Goal: Transaction & Acquisition: Book appointment/travel/reservation

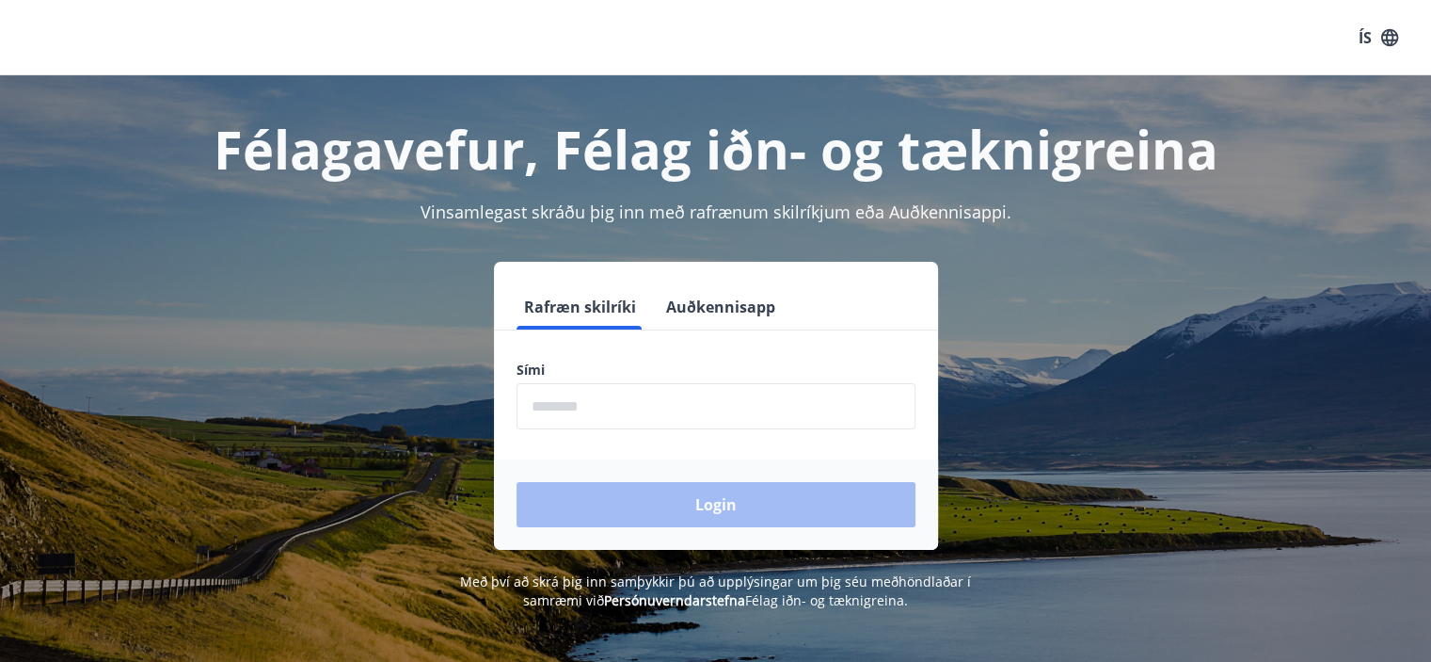
click at [588, 410] on input "phone" at bounding box center [716, 406] width 399 height 46
type input "********"
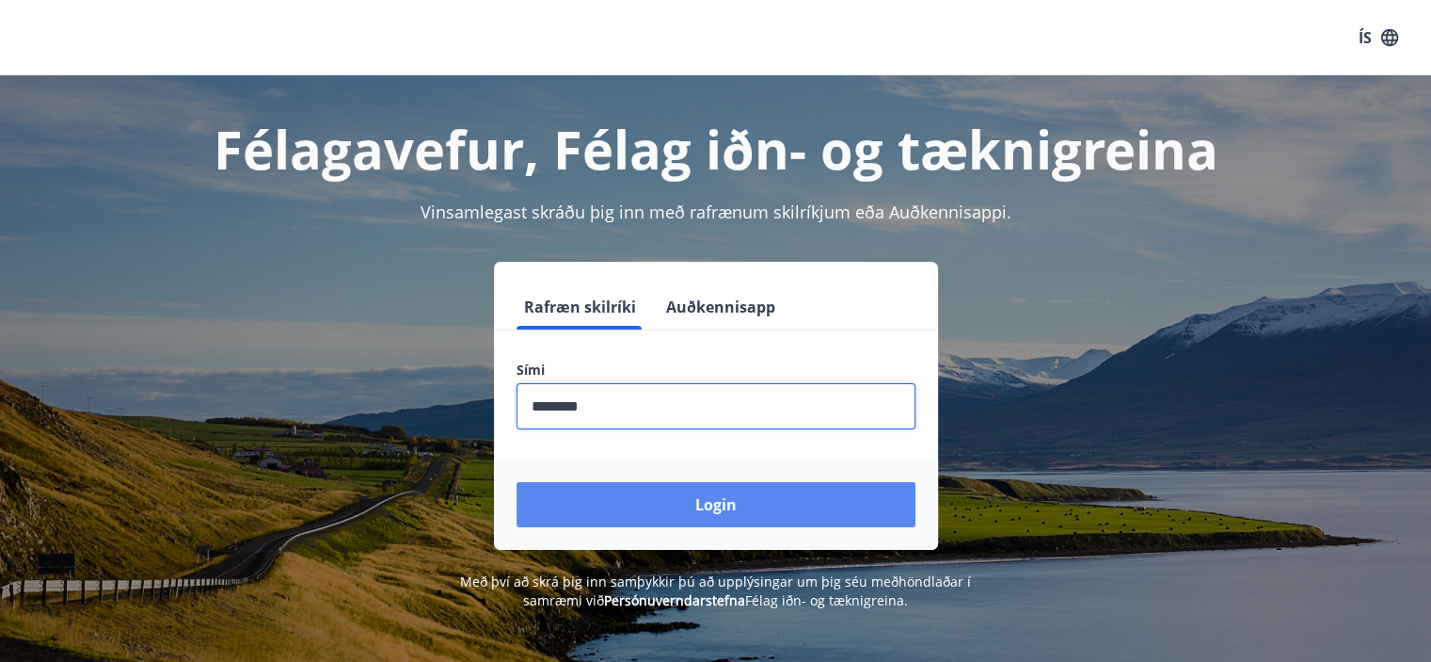
click at [719, 504] on button "Login" at bounding box center [716, 504] width 399 height 45
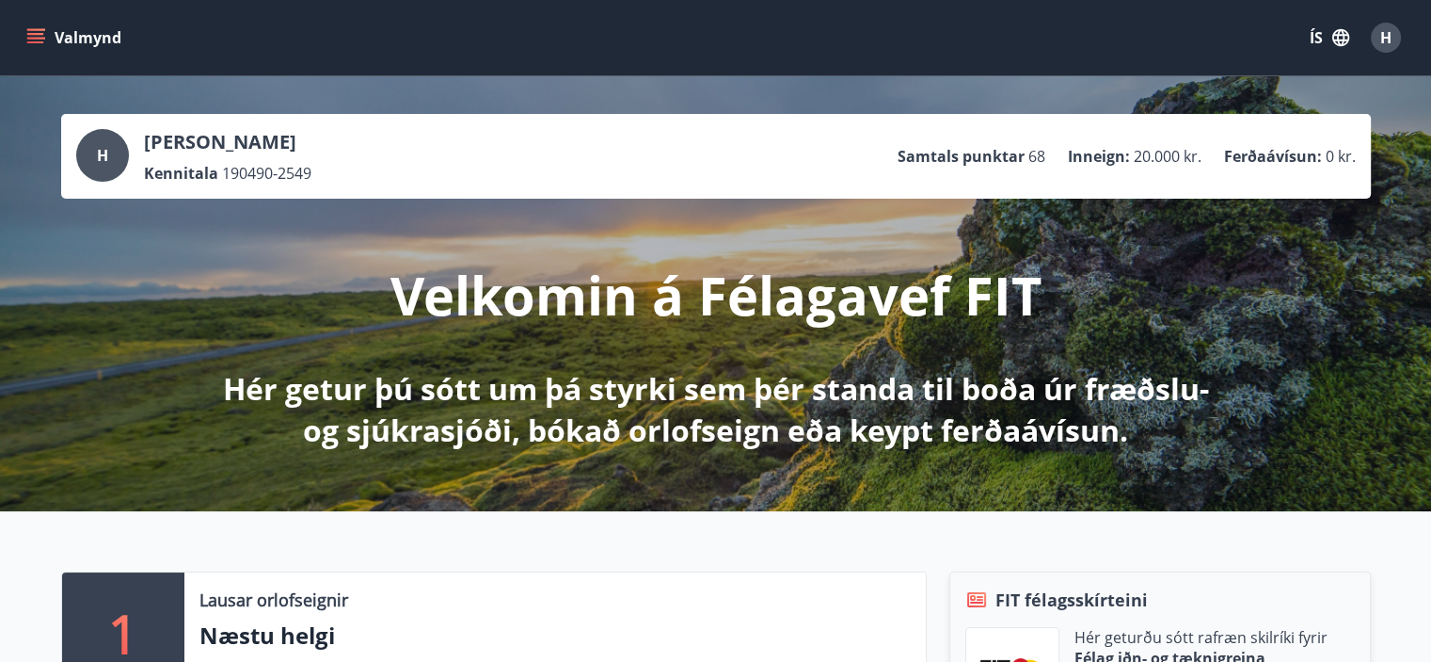
click at [46, 40] on button "Valmynd" at bounding box center [76, 38] width 106 height 34
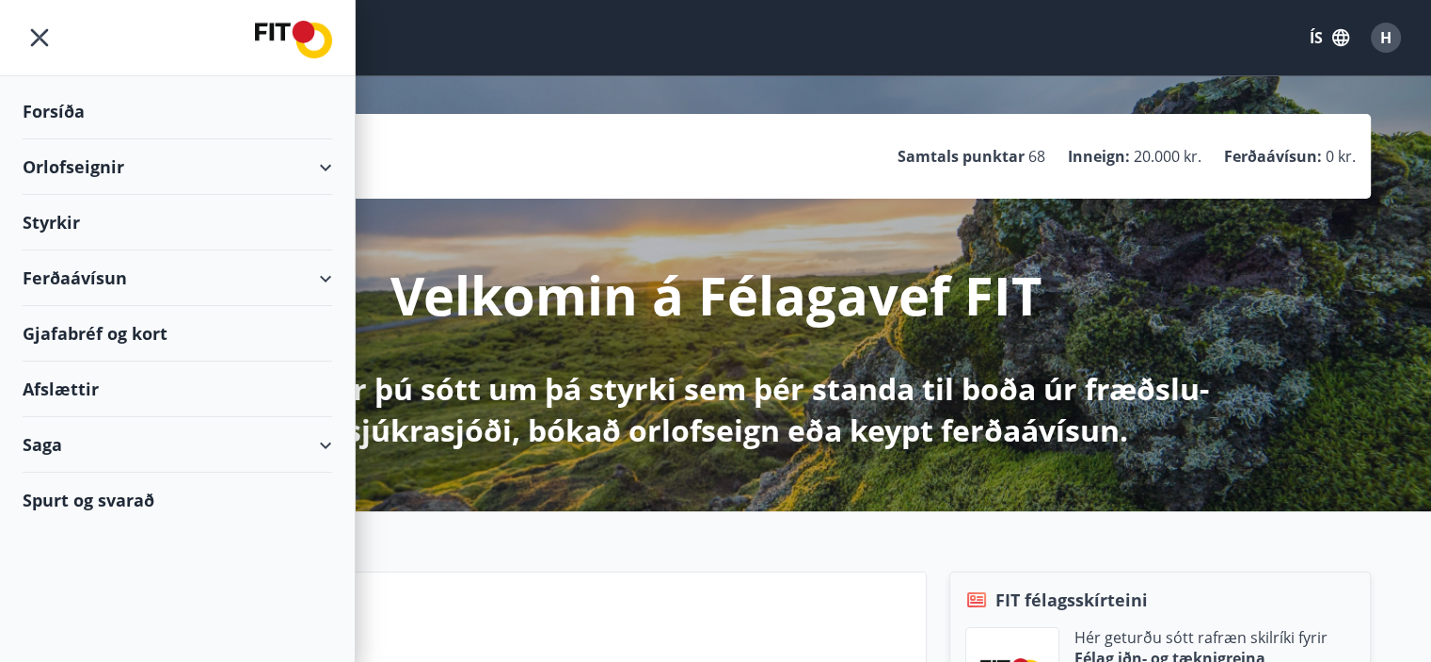
click at [225, 152] on div "Orlofseignir" at bounding box center [178, 167] width 310 height 56
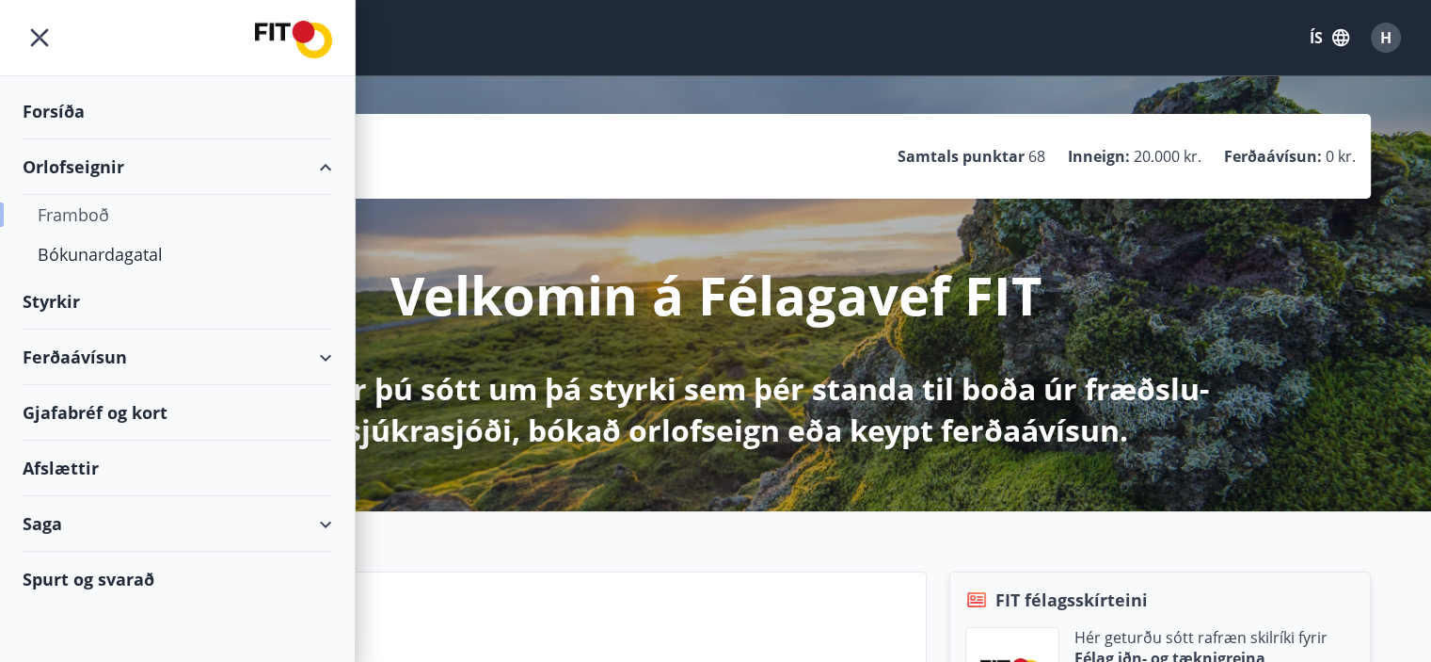
click at [72, 210] on div "Framboð" at bounding box center [178, 215] width 280 height 40
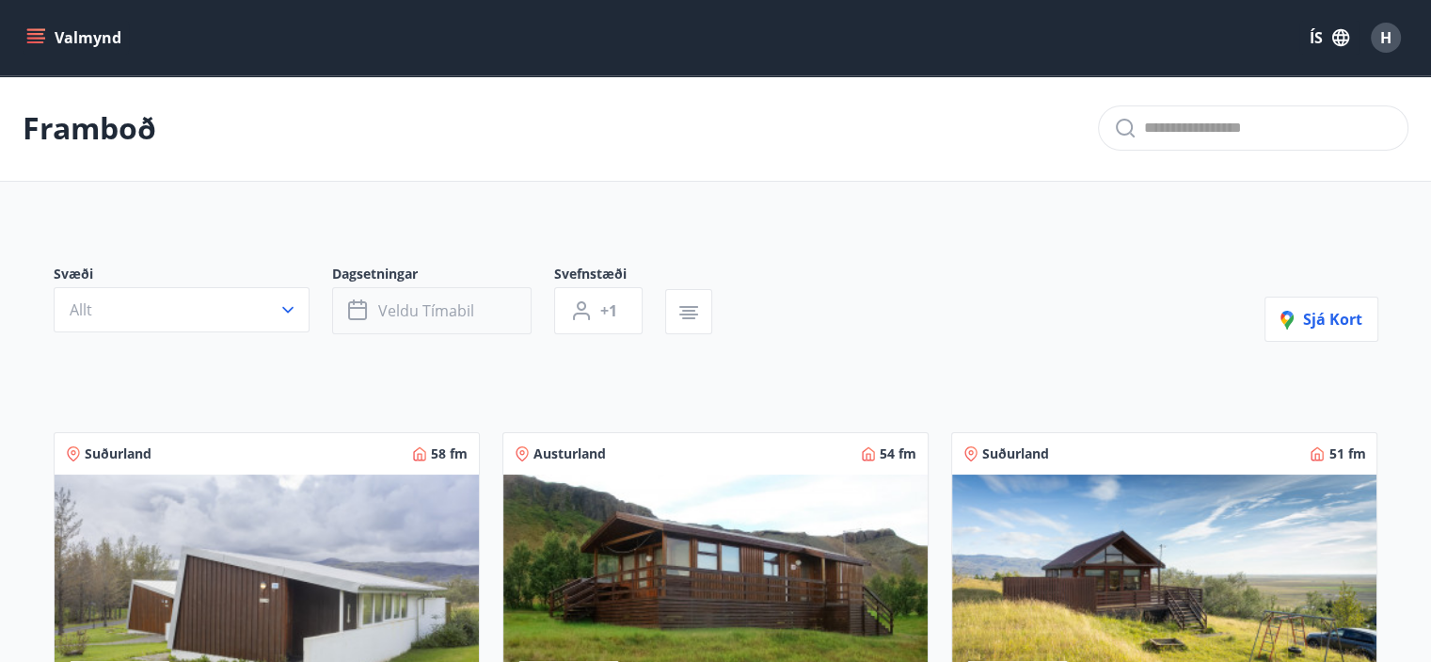
click at [422, 319] on span "Veldu tímabil" at bounding box center [426, 310] width 96 height 21
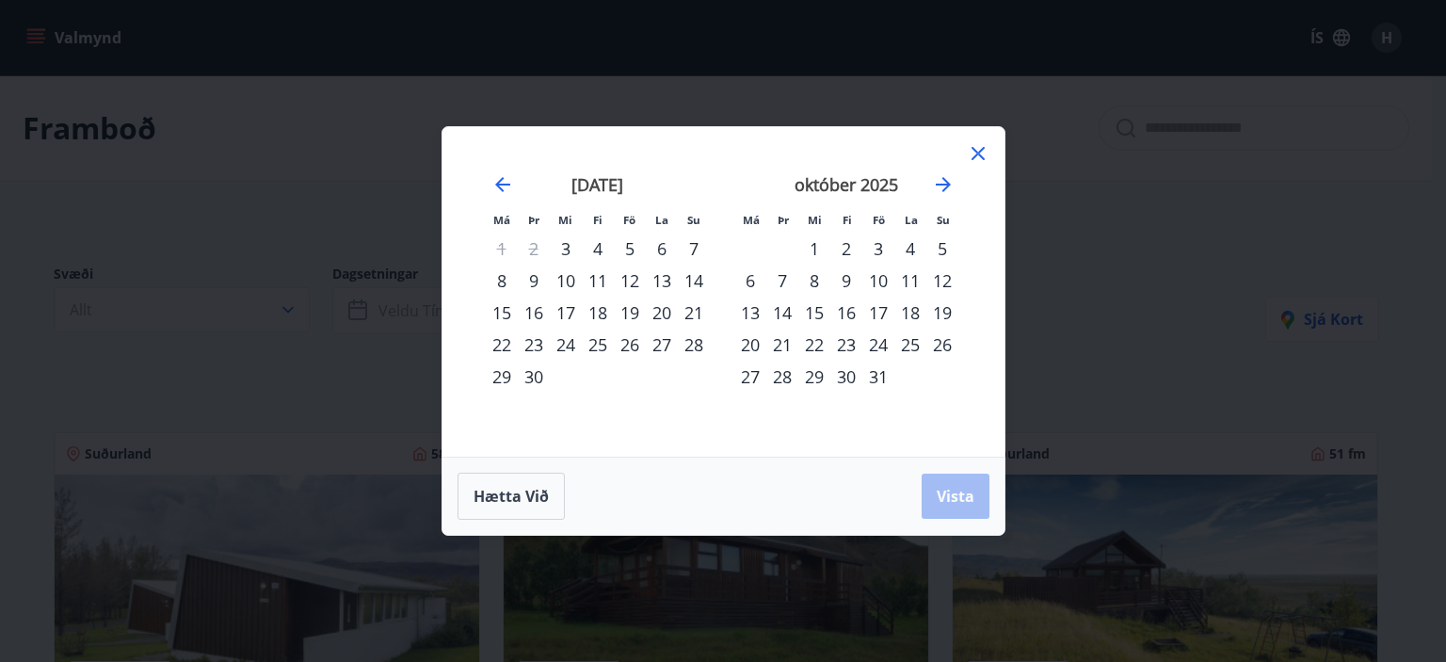
click at [854, 308] on div "16" at bounding box center [846, 312] width 32 height 32
click at [751, 344] on div "20" at bounding box center [750, 344] width 32 height 32
click at [945, 485] on button "Vista" at bounding box center [955, 495] width 68 height 45
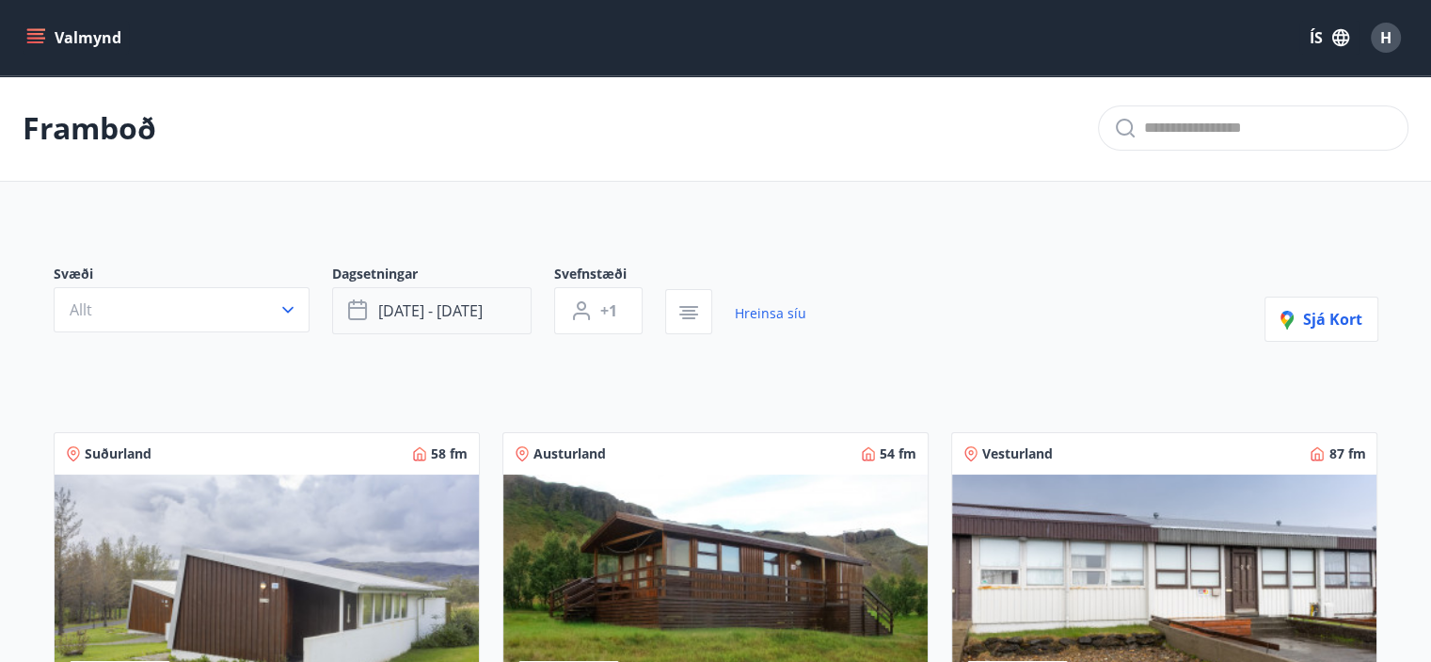
click at [435, 307] on span "[DATE] - [DATE]" at bounding box center [430, 310] width 104 height 21
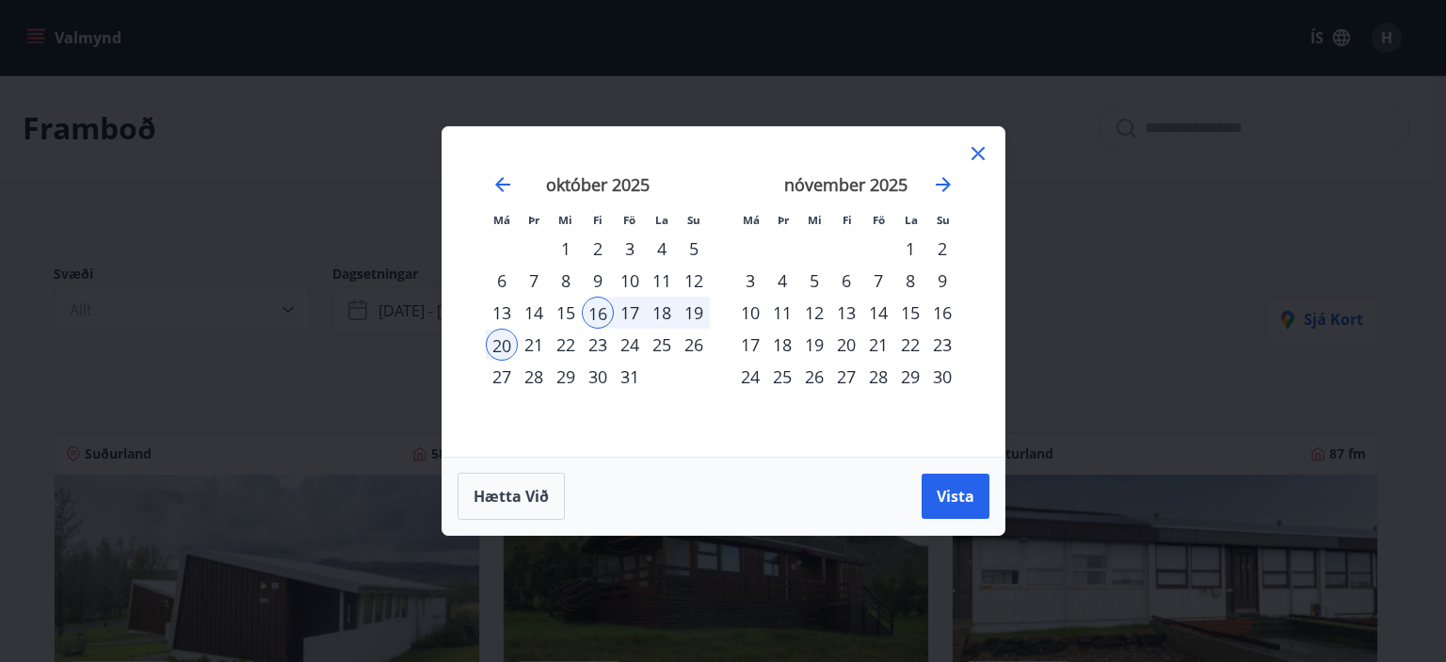
click at [632, 308] on div "17" at bounding box center [630, 312] width 32 height 32
click at [940, 486] on span "Vista" at bounding box center [955, 496] width 38 height 21
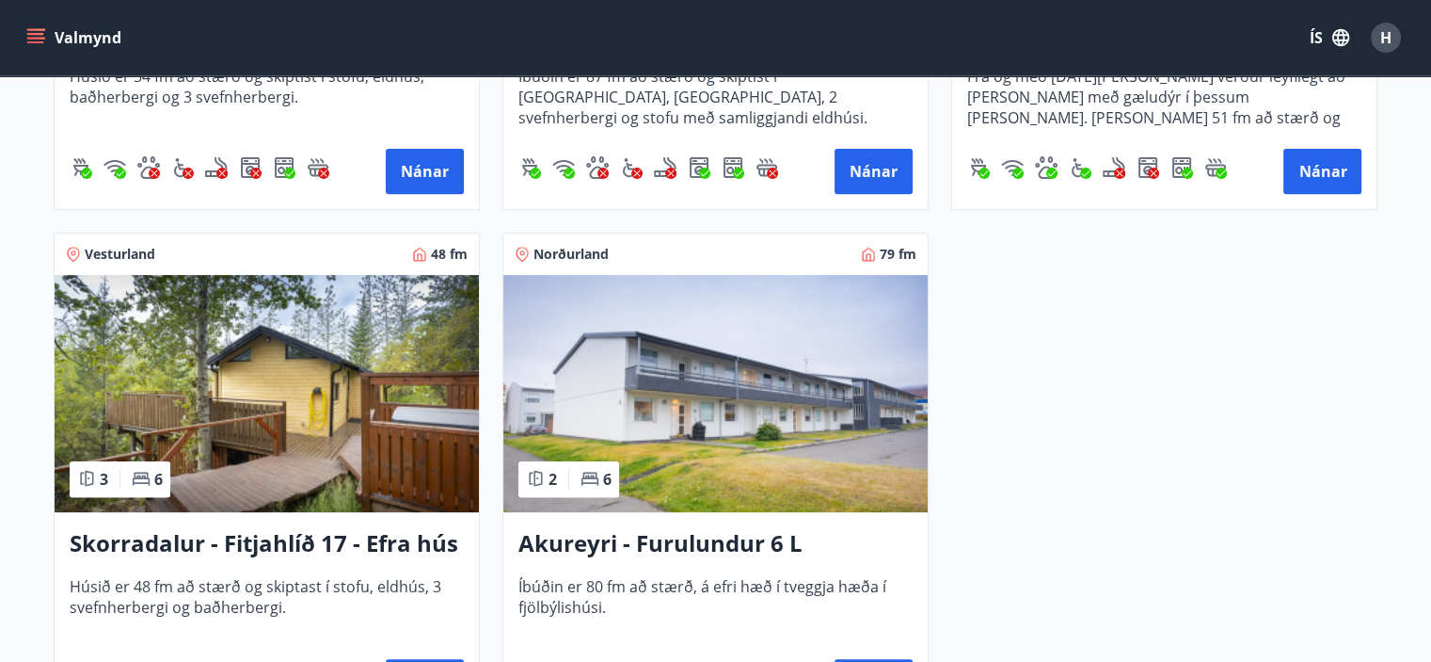
scroll to position [708, 0]
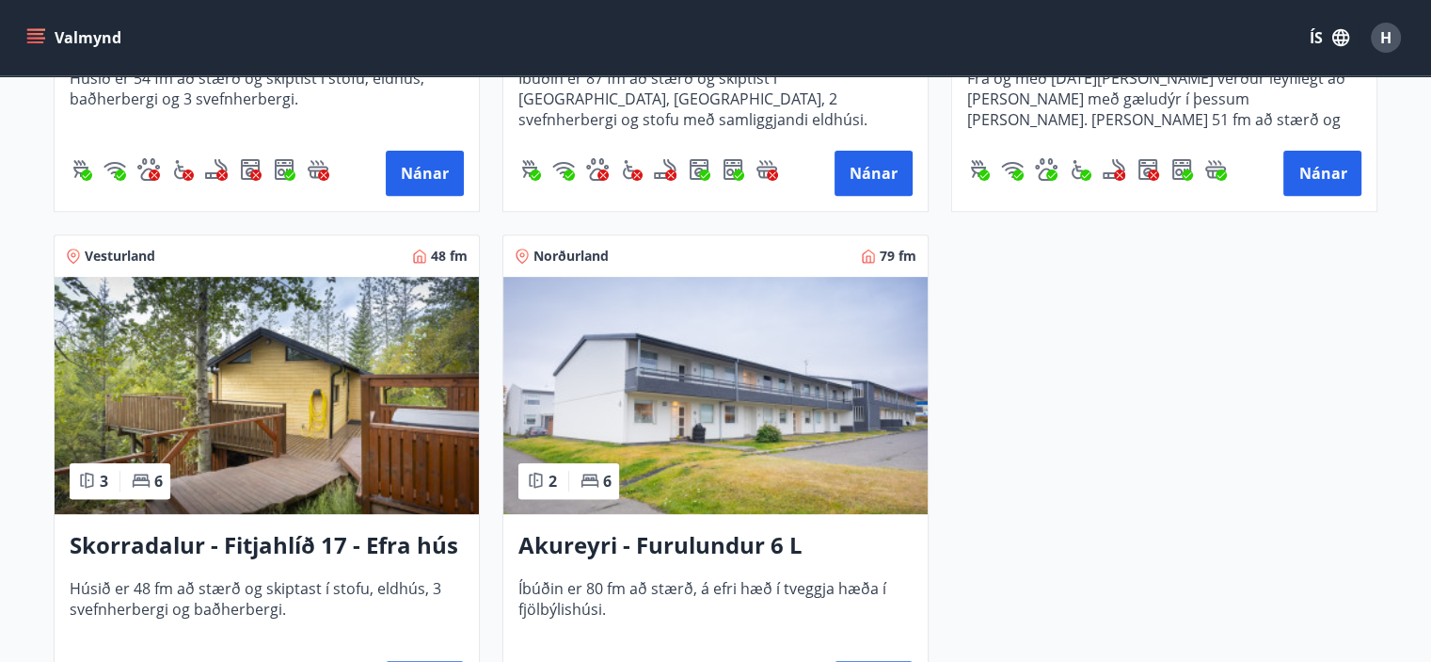
click at [271, 465] on img at bounding box center [267, 395] width 424 height 237
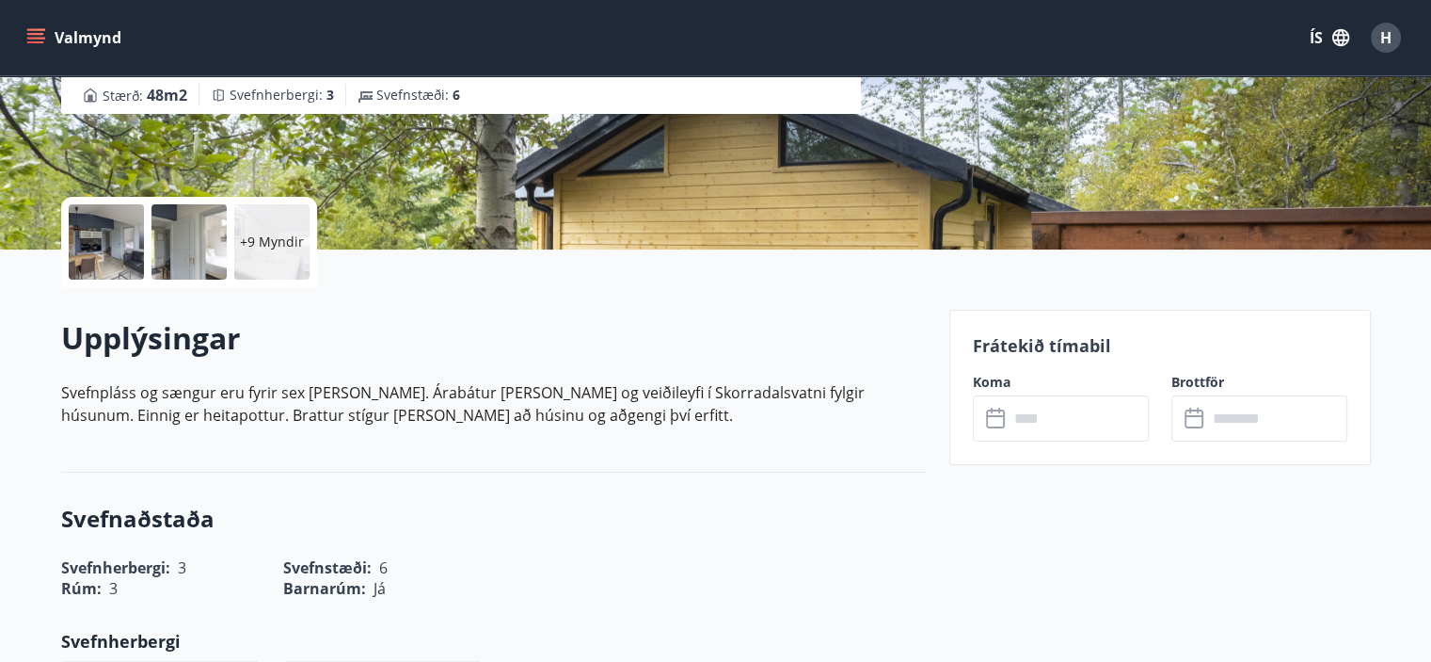
scroll to position [323, 0]
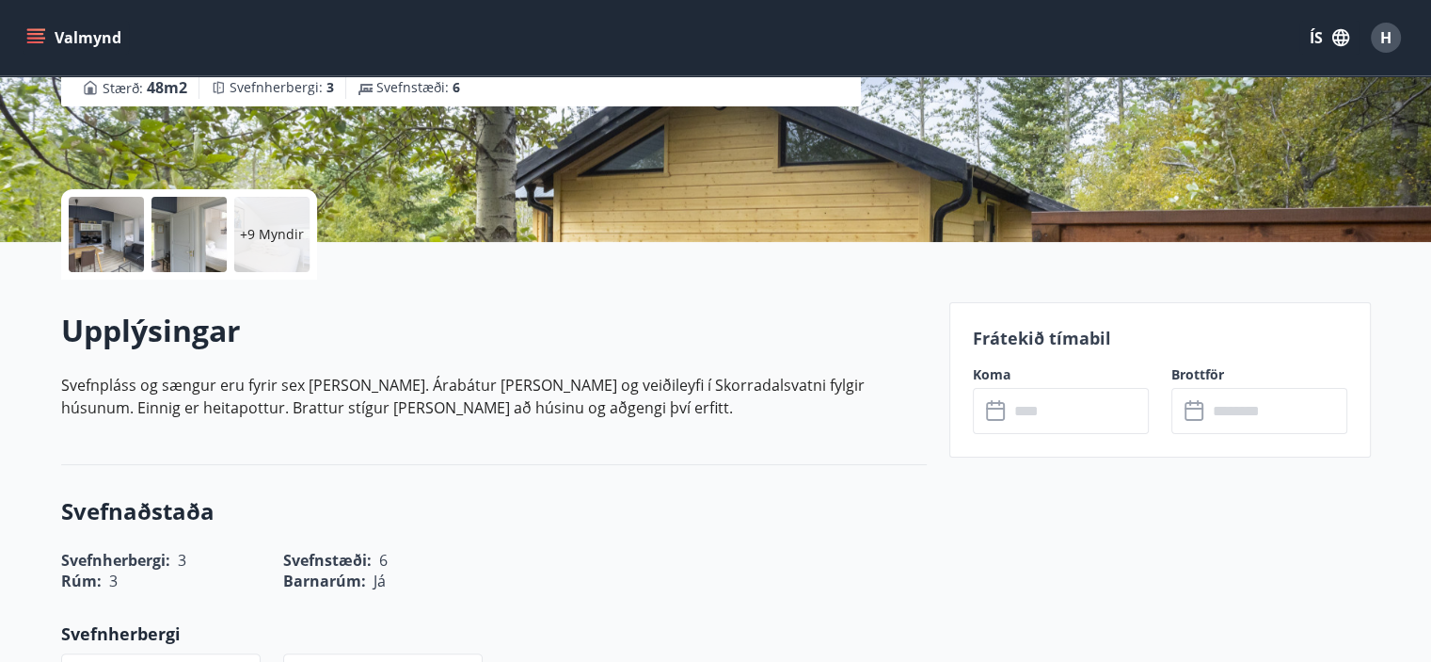
click at [1042, 411] on input "text" at bounding box center [1079, 411] width 140 height 46
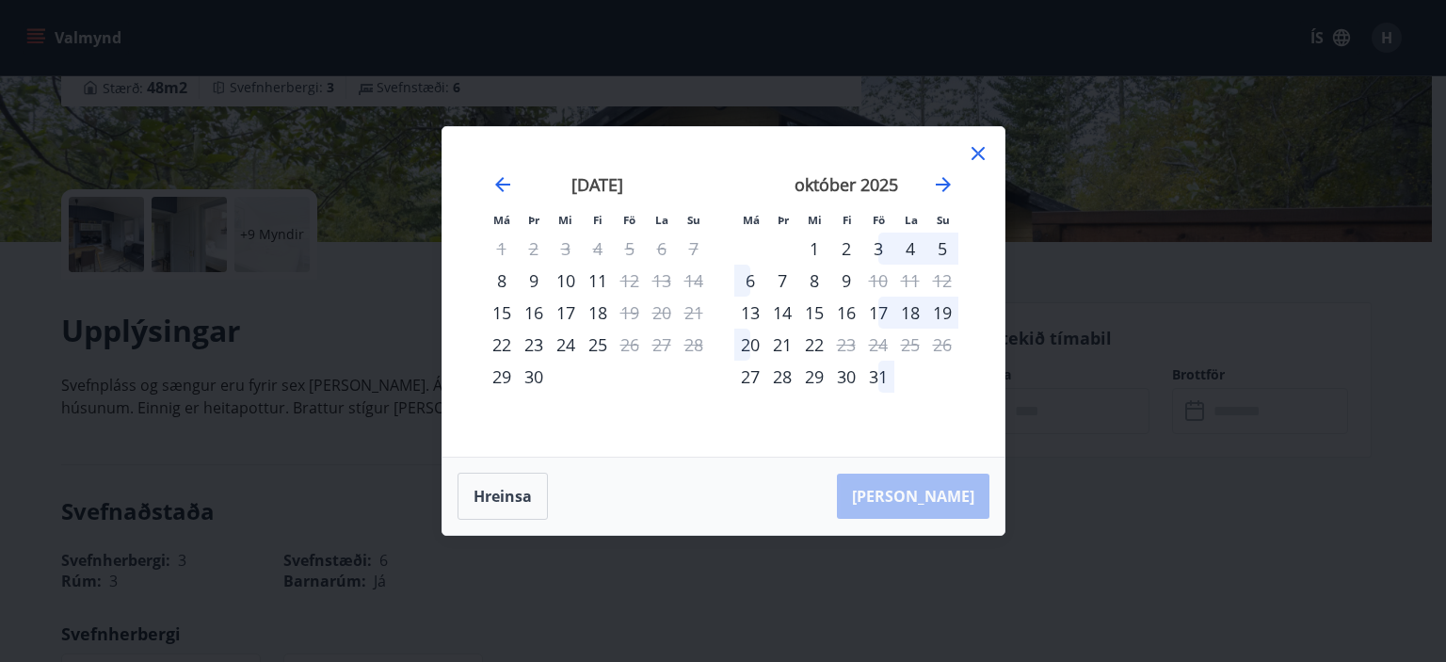
click at [874, 312] on div "17" at bounding box center [878, 312] width 32 height 32
click at [747, 345] on div "20" at bounding box center [750, 344] width 32 height 32
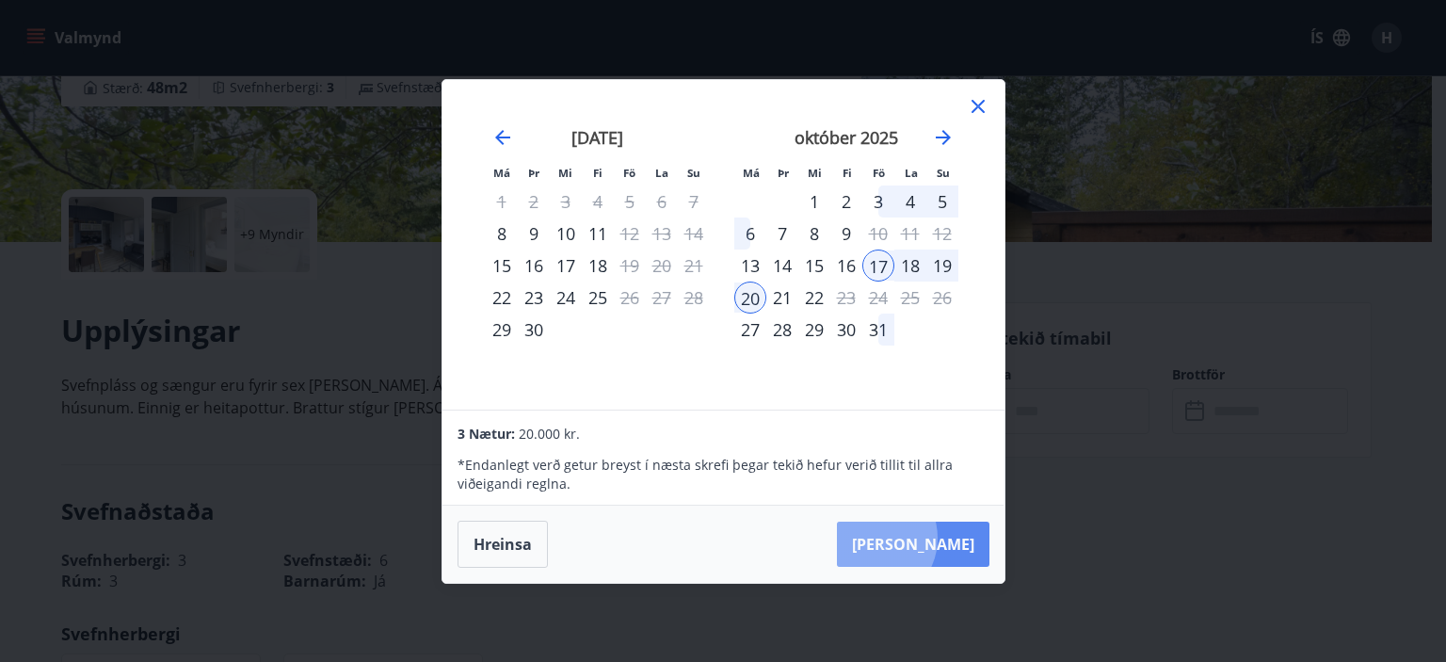
click at [930, 538] on button "[PERSON_NAME]" at bounding box center [913, 543] width 152 height 45
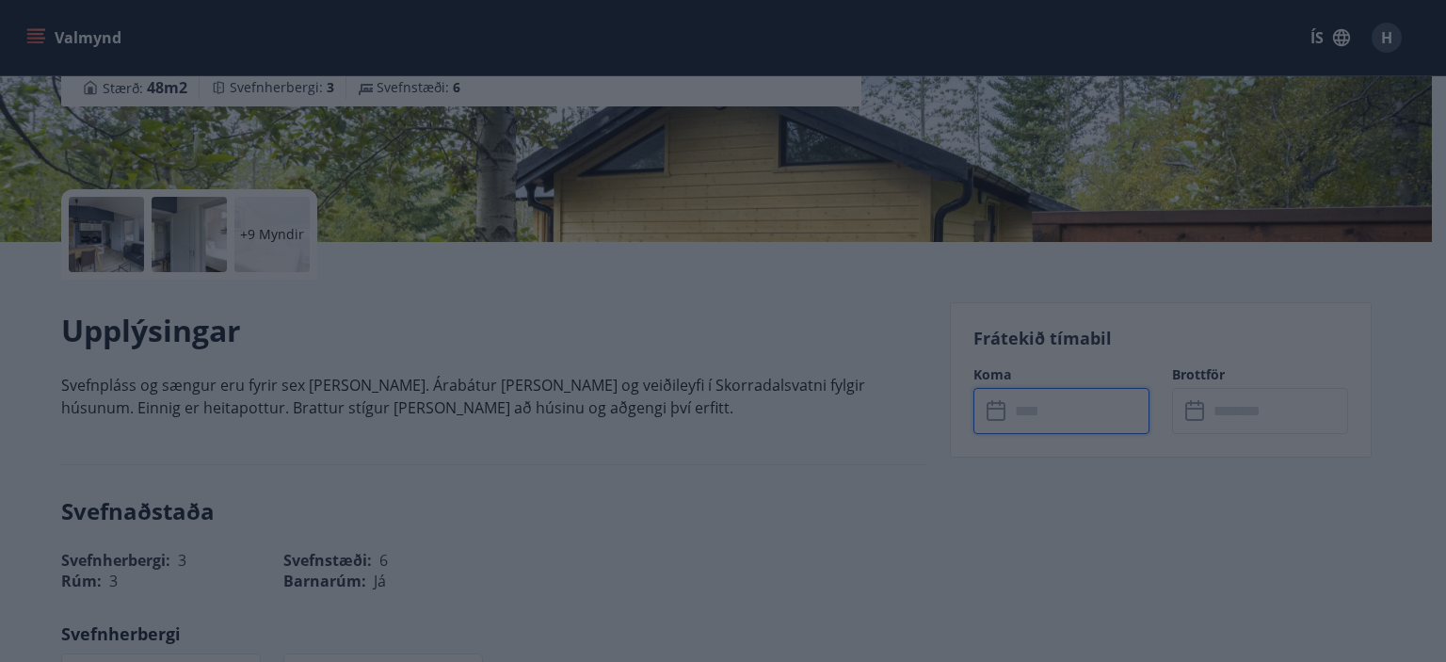
type input "******"
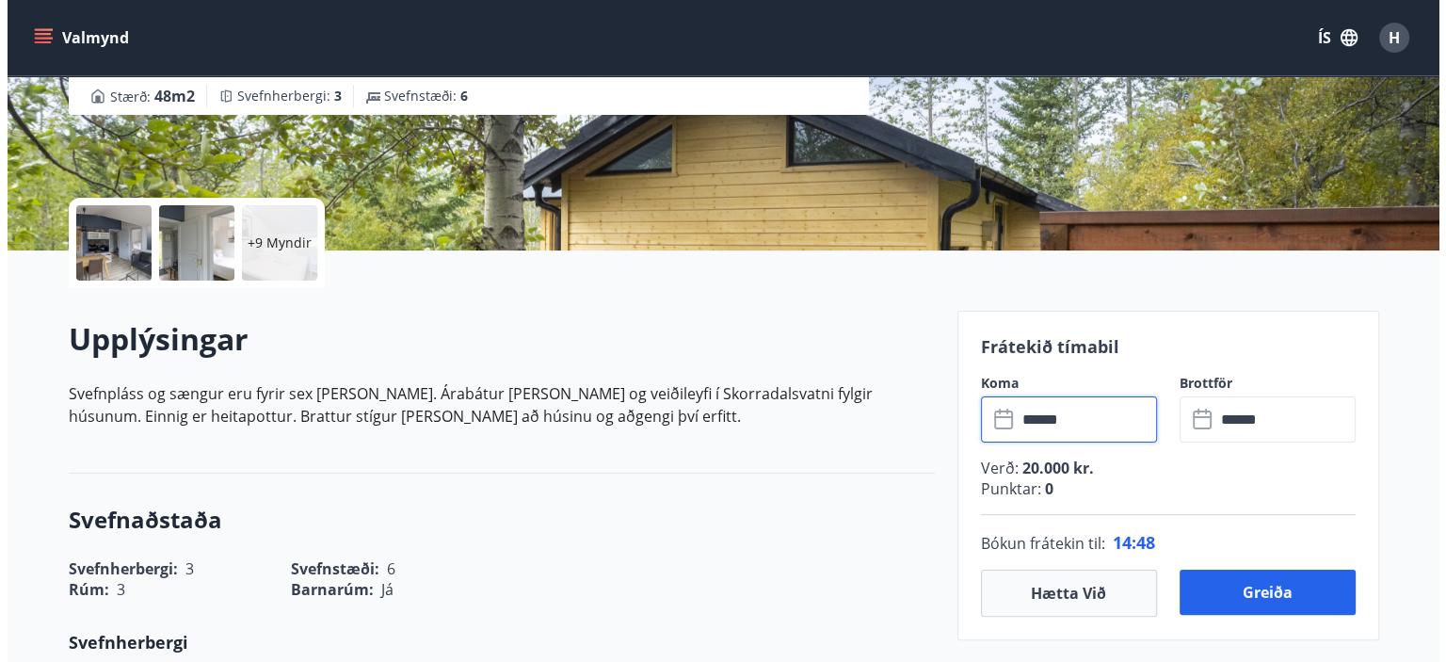
scroll to position [312, 0]
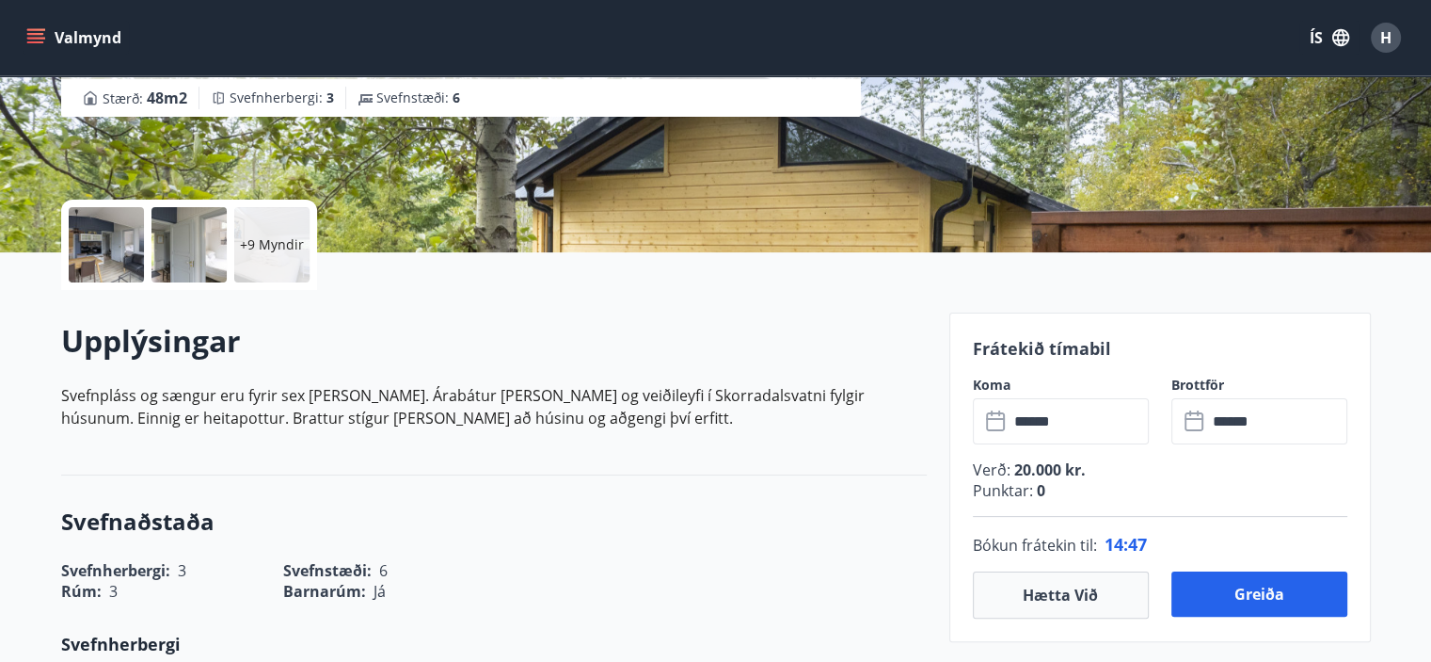
click at [280, 261] on div "+9 Myndir" at bounding box center [271, 244] width 75 height 75
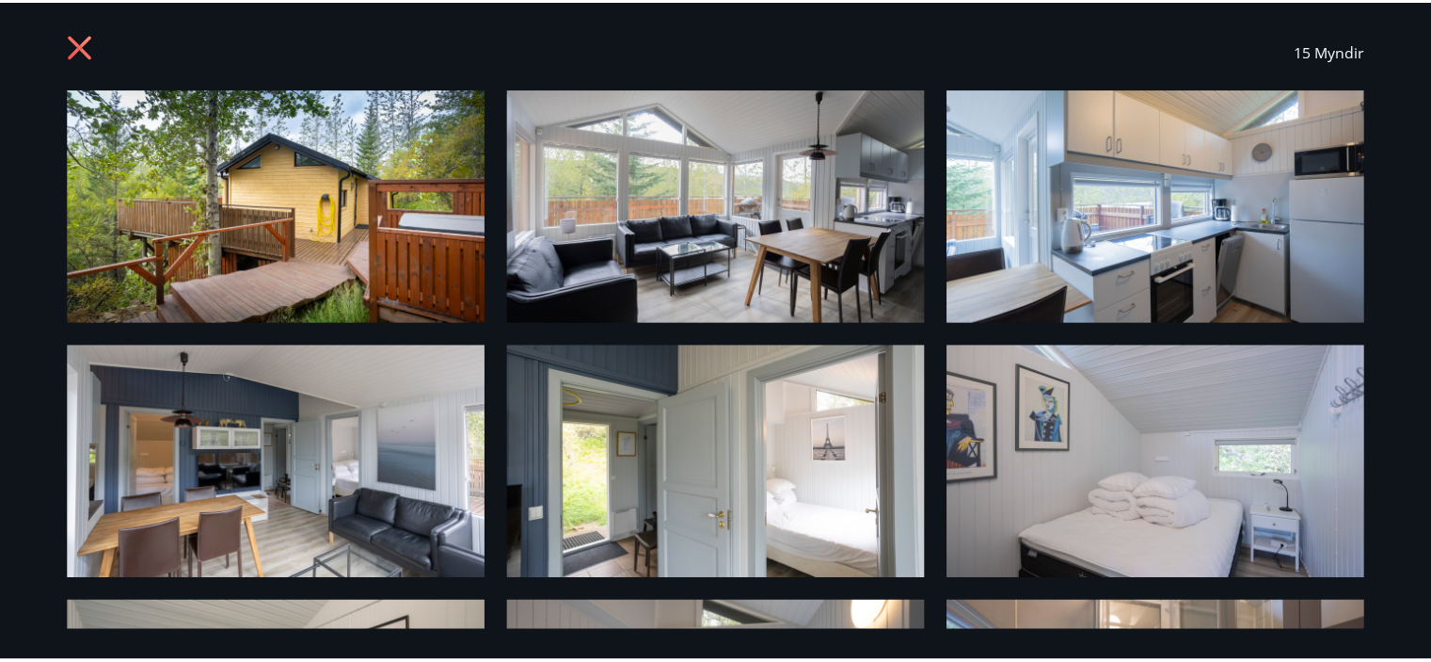
scroll to position [0, 0]
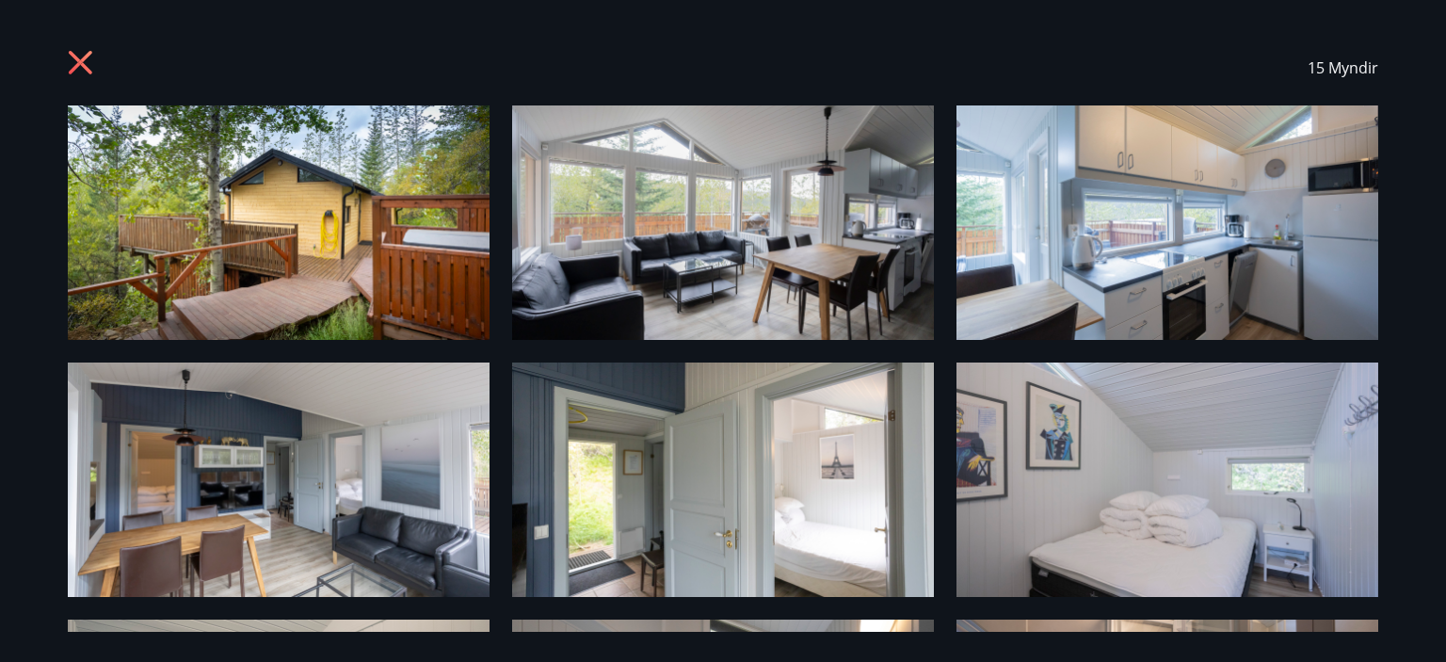
click at [66, 70] on div "15 Myndir" at bounding box center [722, 67] width 1355 height 75
click at [72, 68] on icon at bounding box center [81, 63] width 24 height 24
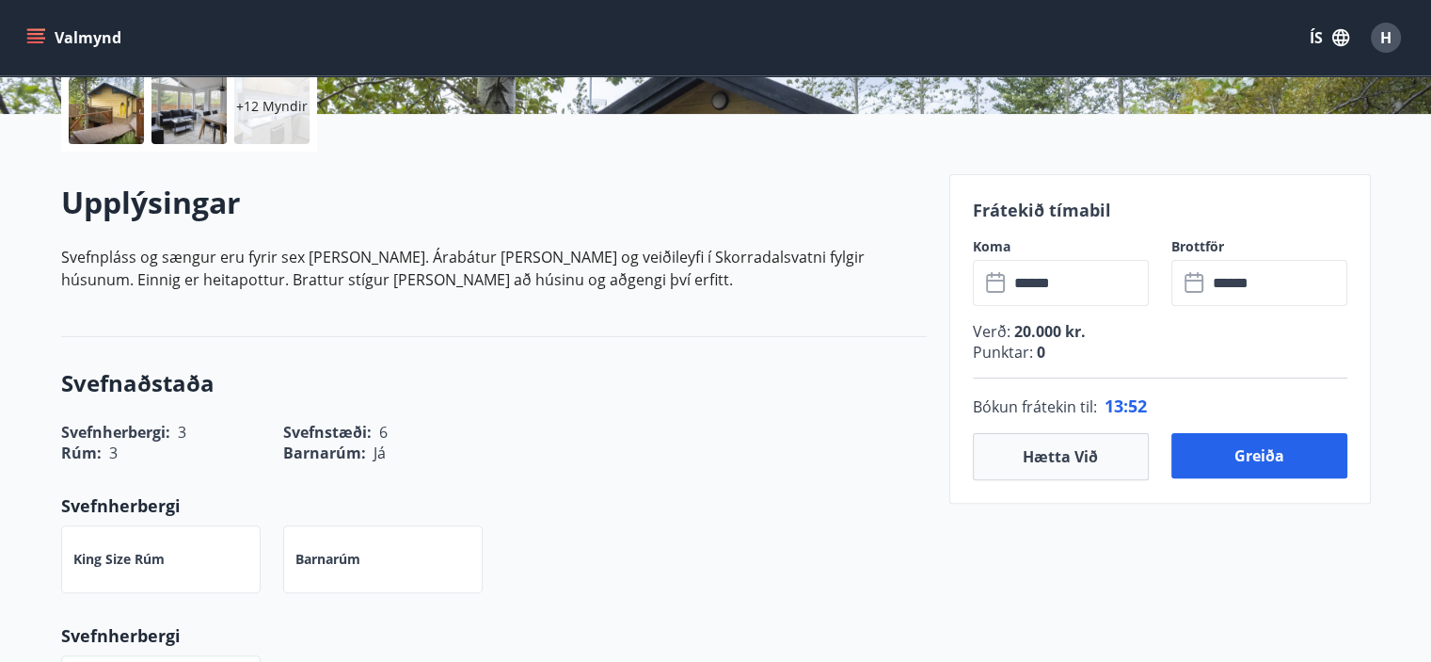
scroll to position [516, 0]
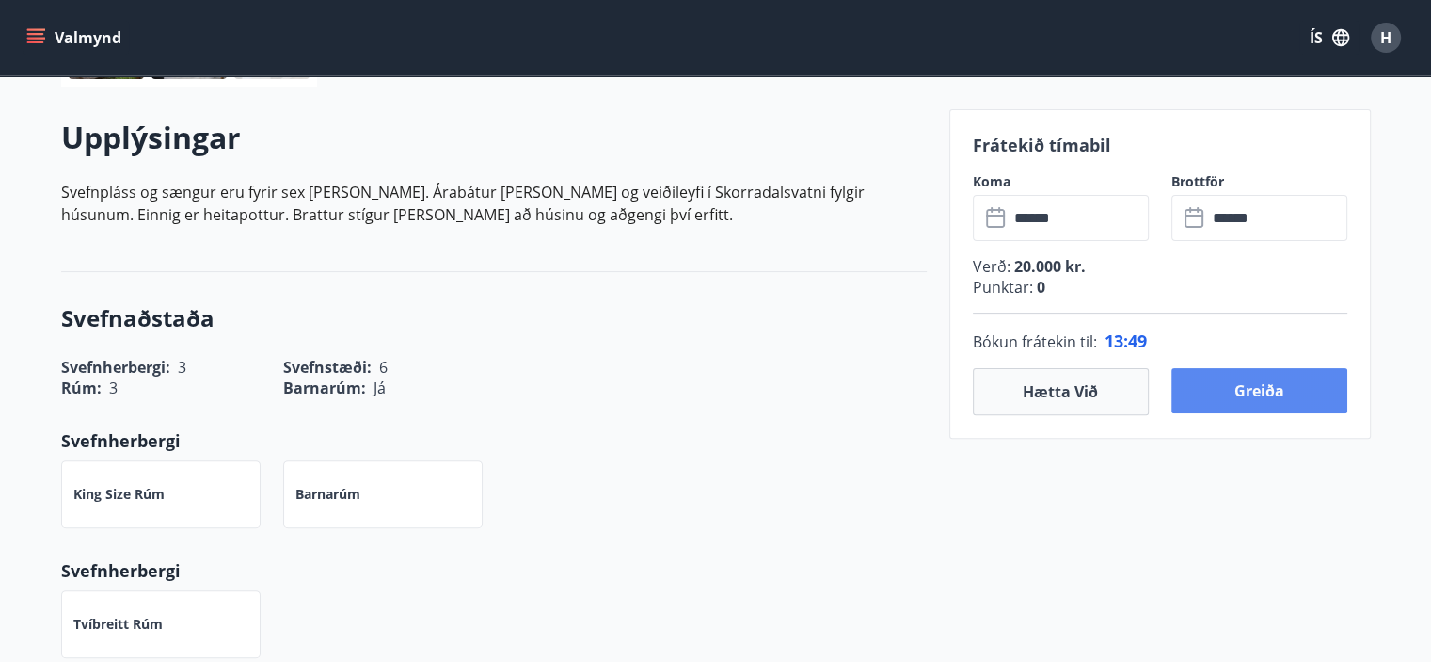
click at [1236, 385] on button "Greiða" at bounding box center [1260, 390] width 176 height 45
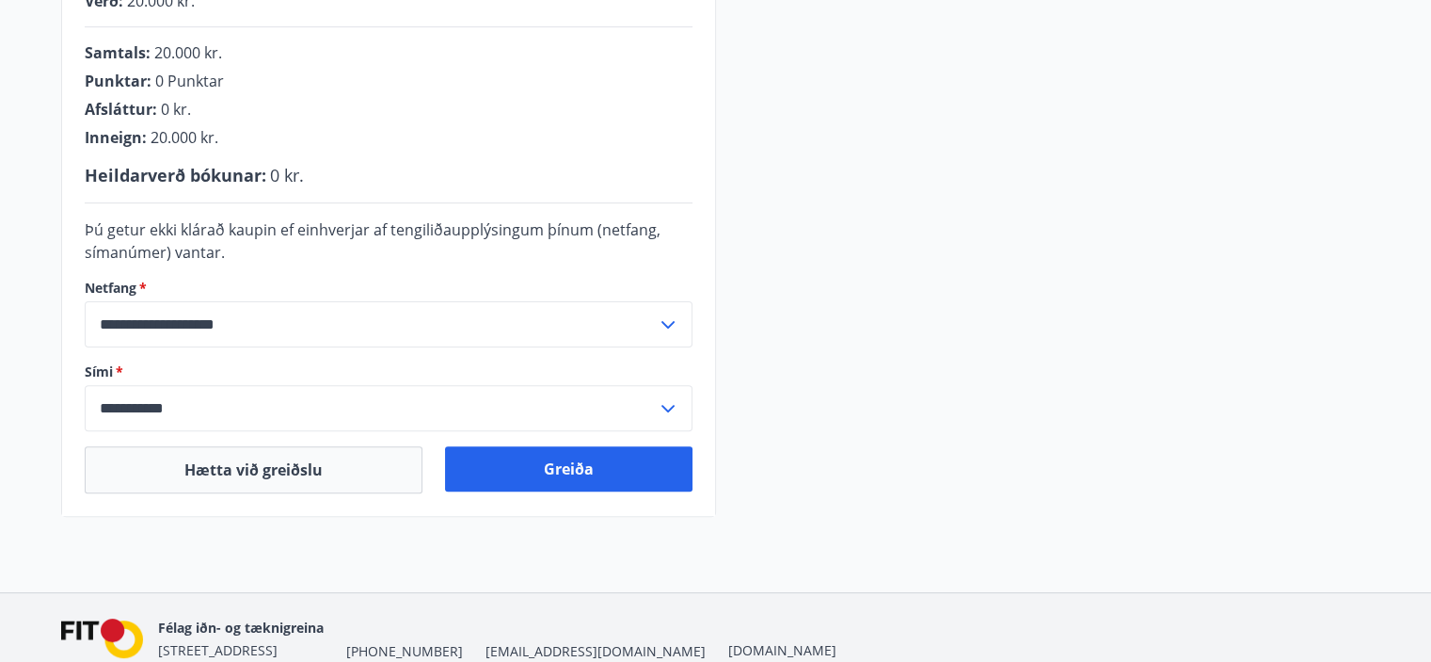
scroll to position [610, 0]
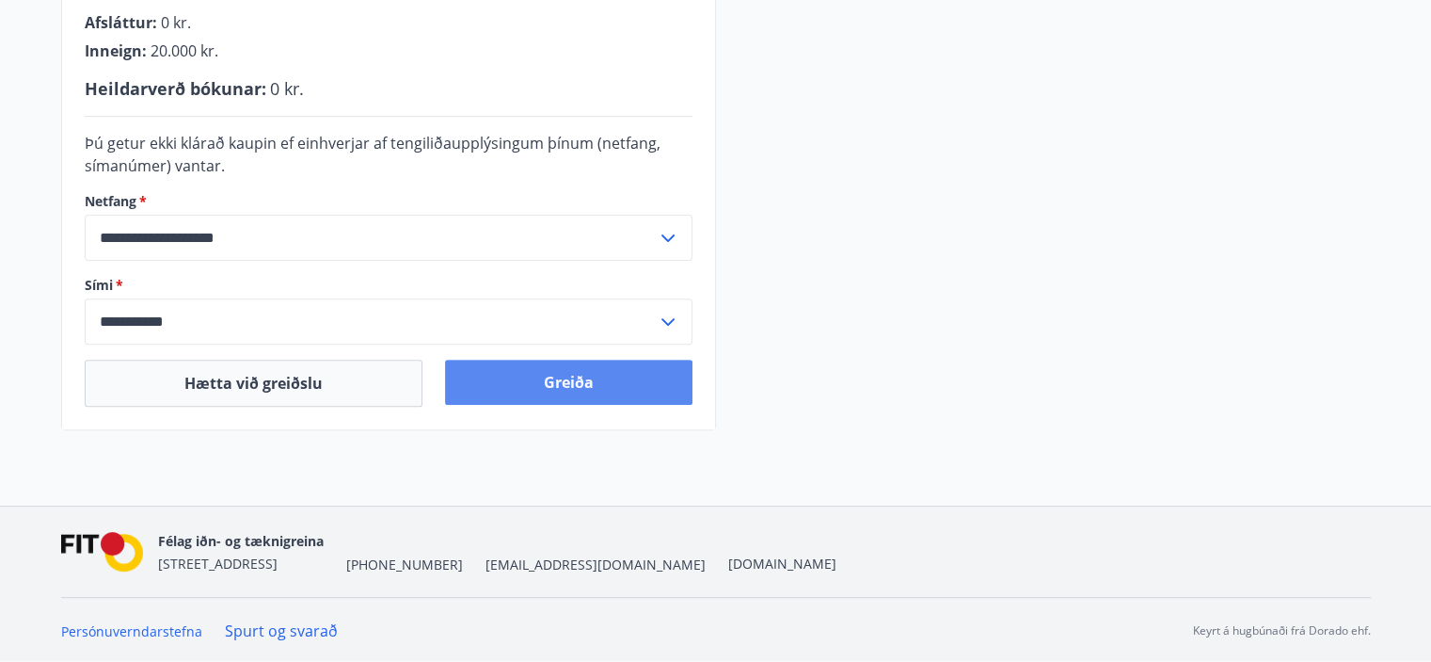
click at [569, 383] on button "Greiða" at bounding box center [569, 382] width 248 height 45
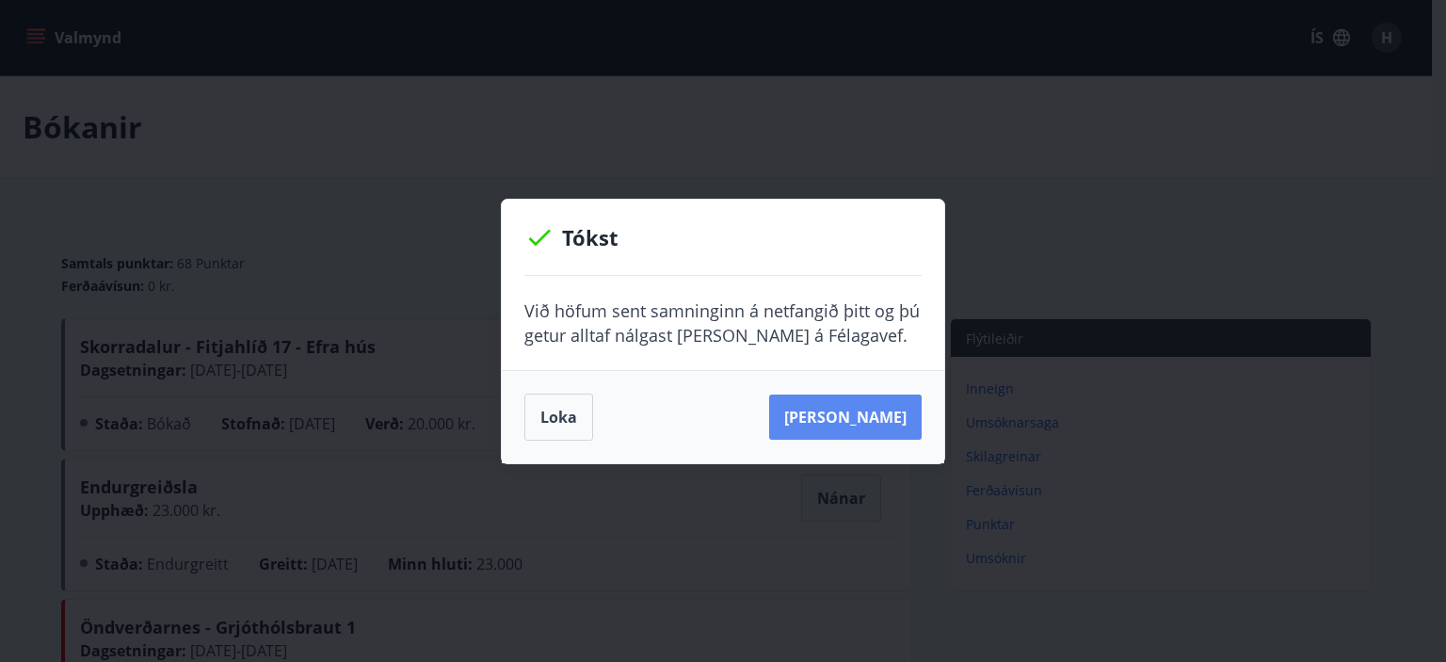
click at [865, 418] on button "[PERSON_NAME]" at bounding box center [845, 416] width 152 height 45
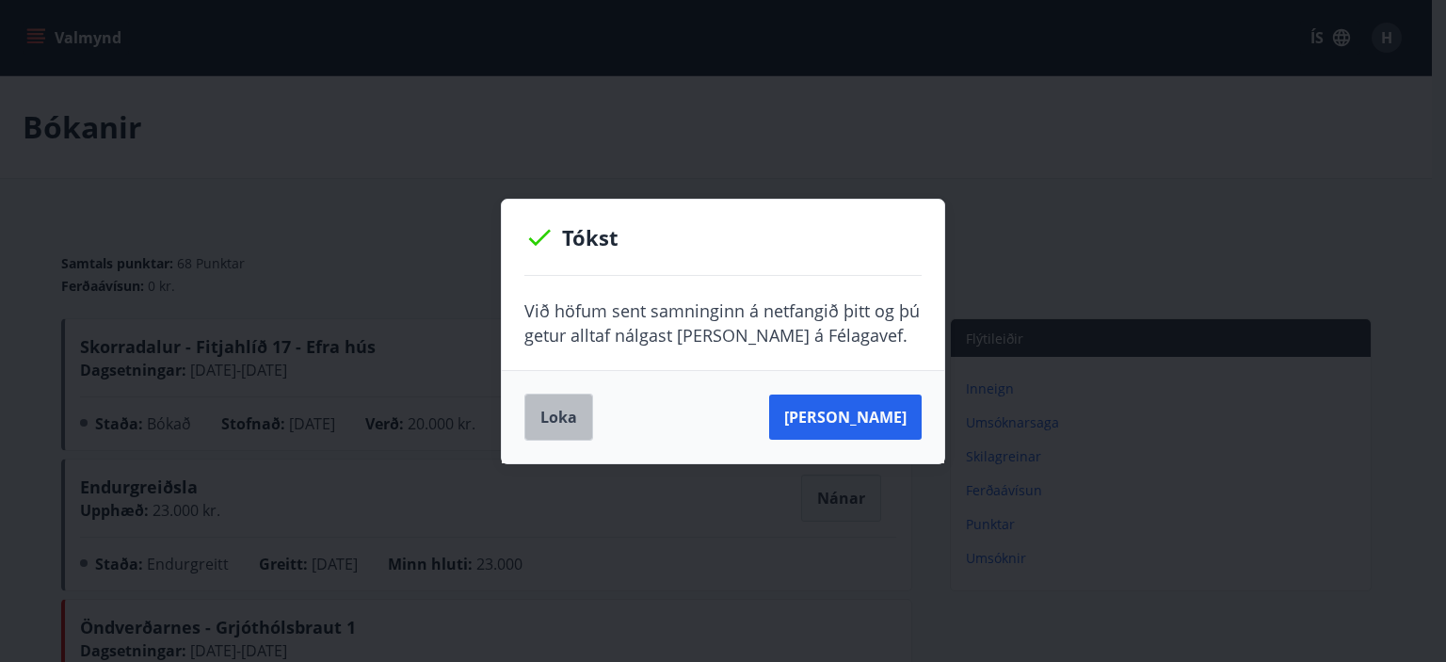
click at [561, 430] on button "Loka" at bounding box center [558, 416] width 69 height 47
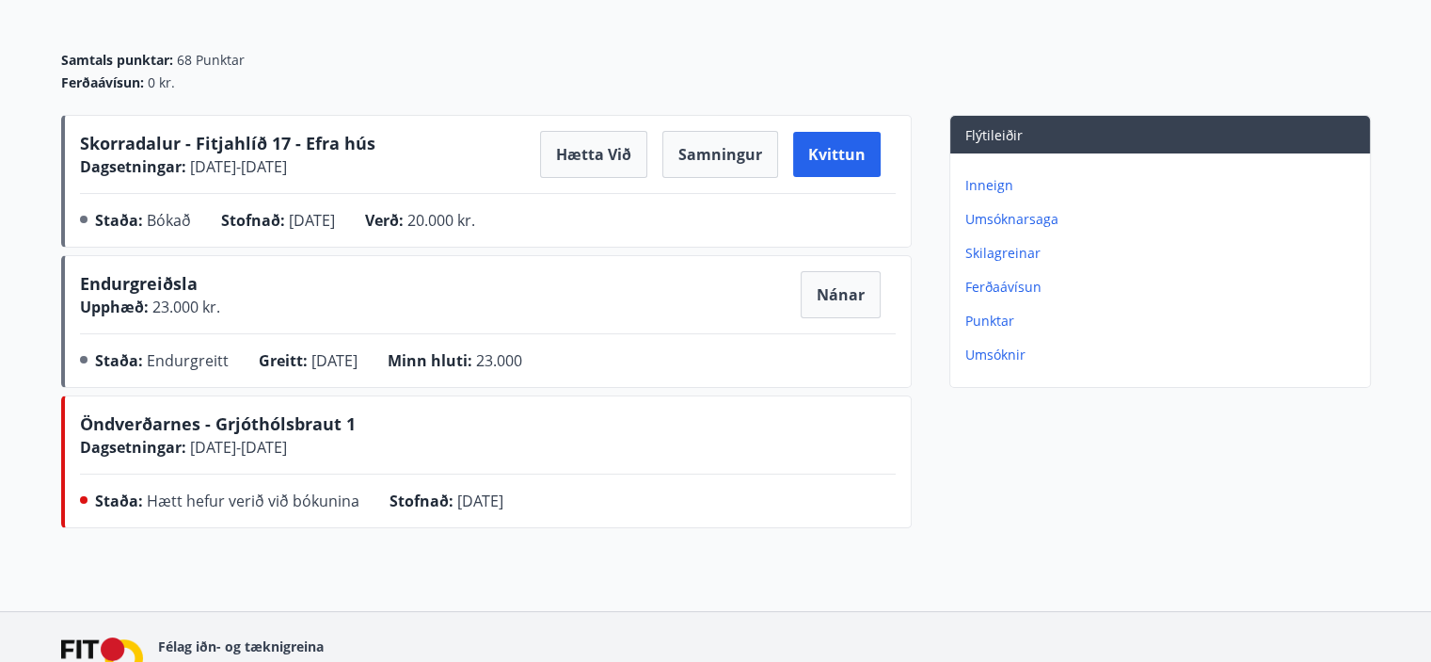
scroll to position [200, 0]
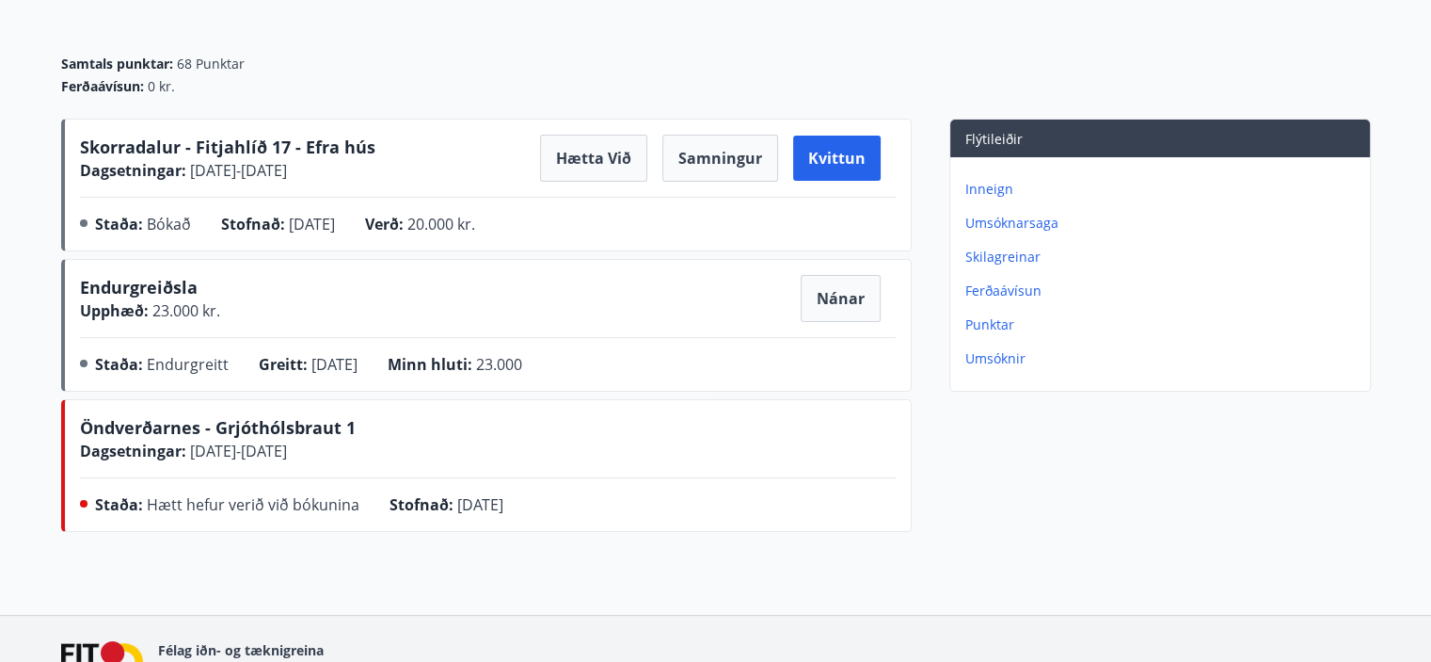
click at [987, 186] on p "Inneign" at bounding box center [1164, 189] width 397 height 19
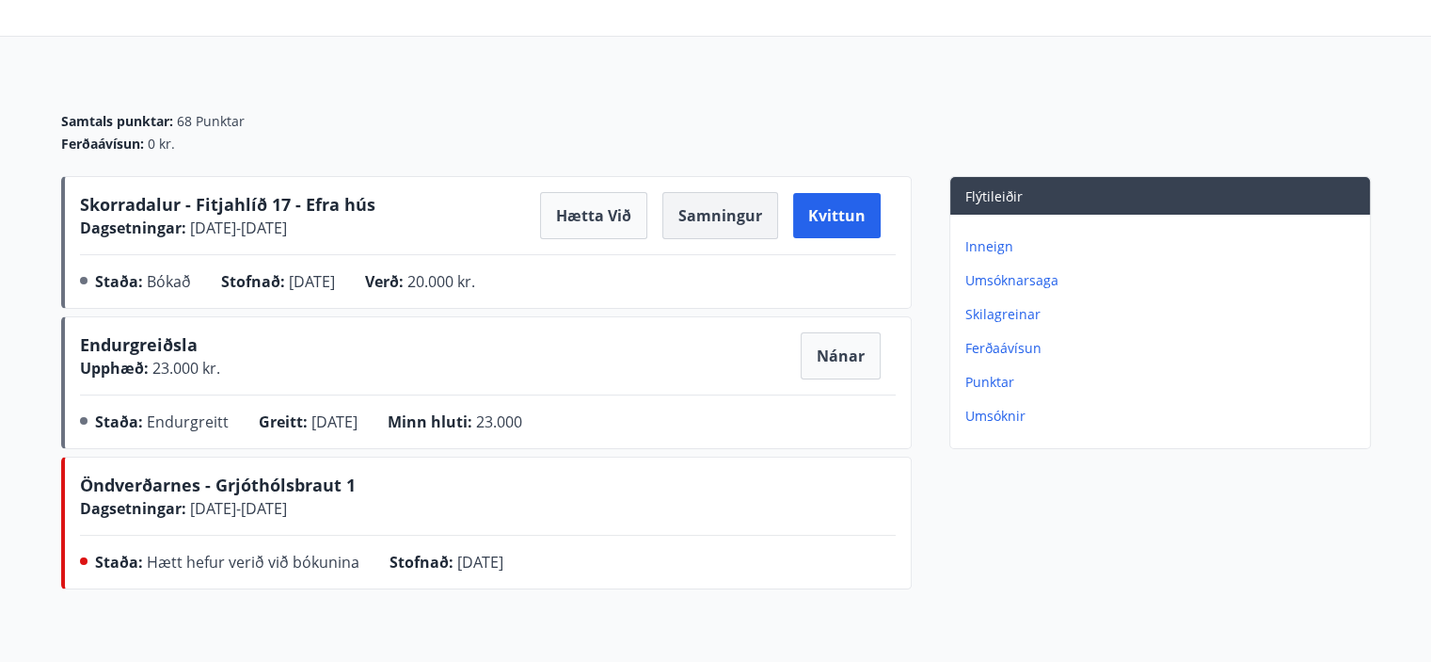
scroll to position [141, 0]
click at [719, 210] on button "Samningur" at bounding box center [721, 216] width 116 height 47
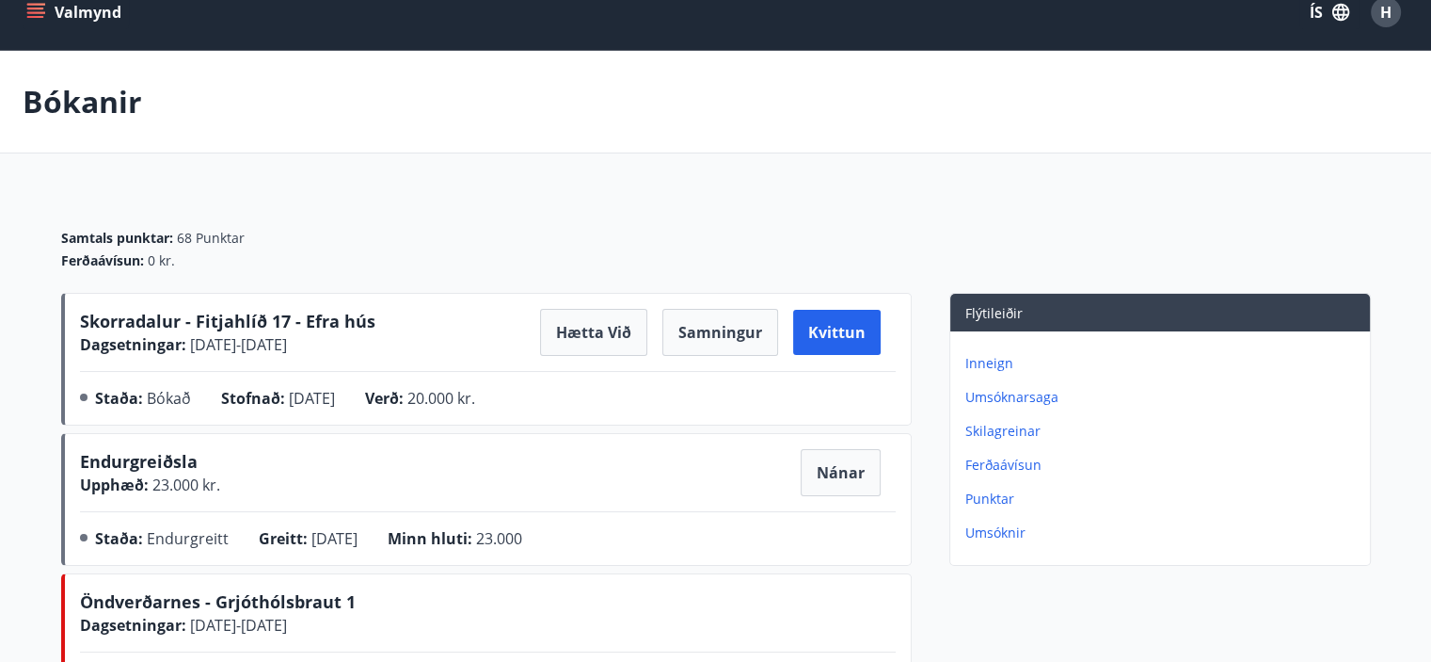
scroll to position [0, 0]
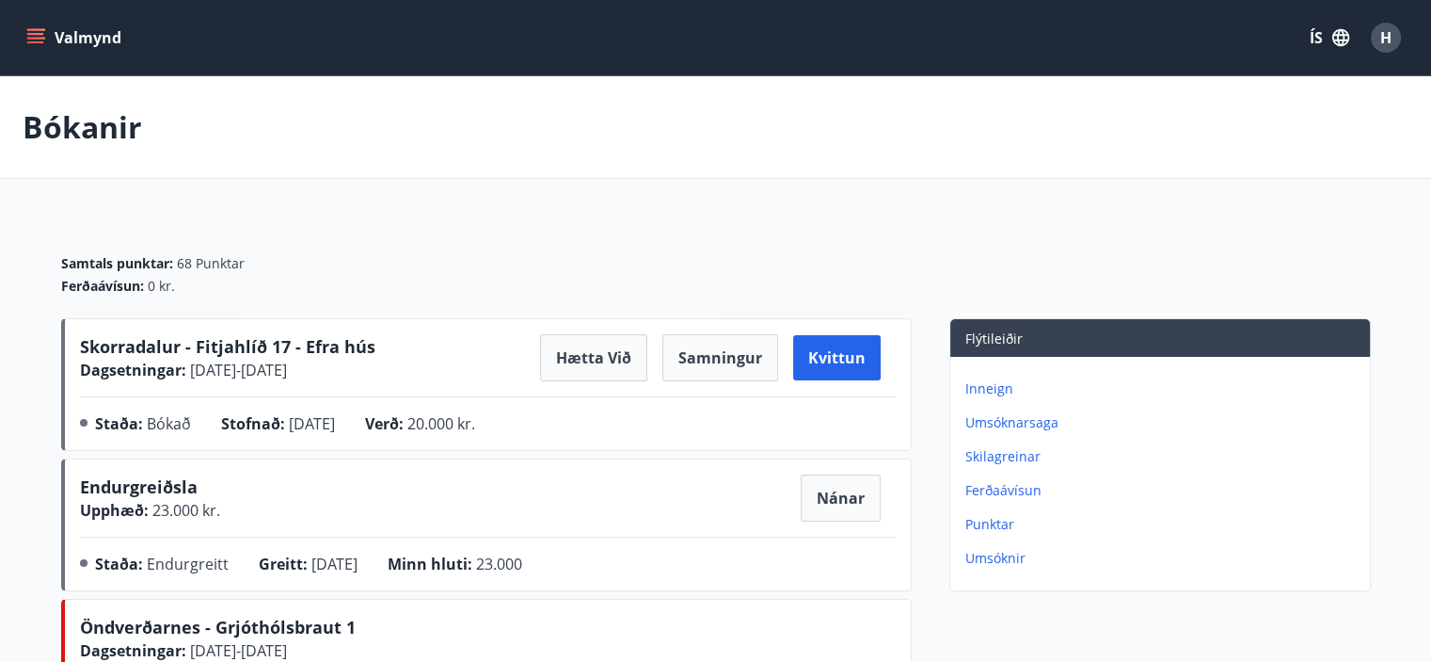
click at [1158, 172] on div "Bókanir" at bounding box center [715, 127] width 1431 height 103
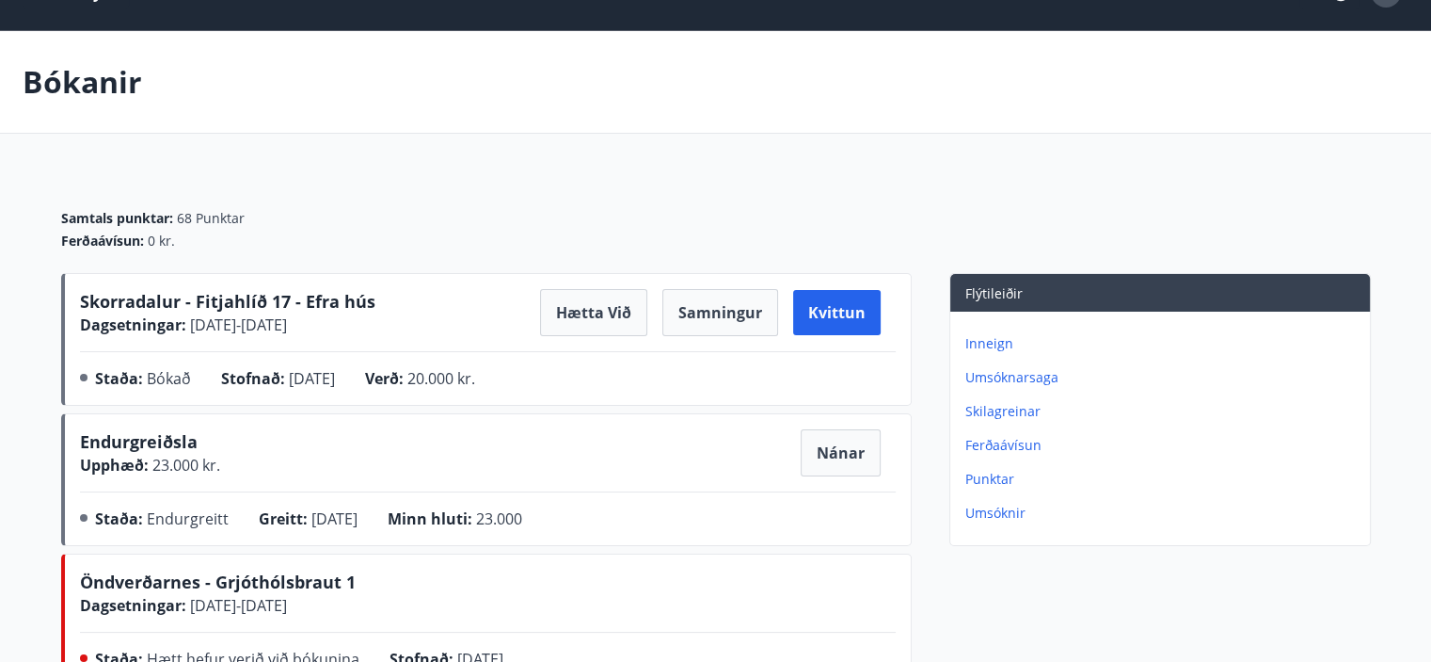
scroll to position [47, 0]
